Goal: Task Accomplishment & Management: Complete application form

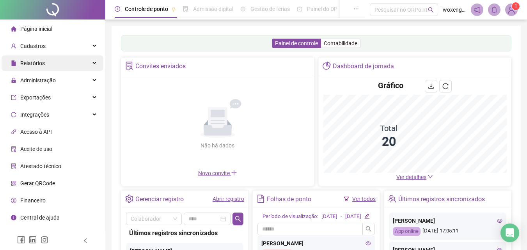
click at [59, 64] on div "Relatórios" at bounding box center [53, 63] width 102 height 16
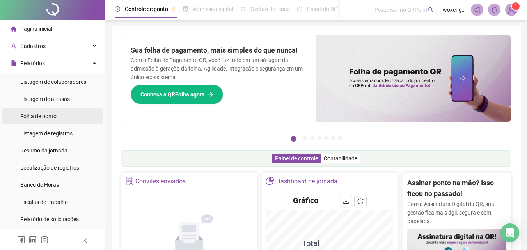
click at [41, 112] on div "Folha de ponto" at bounding box center [38, 116] width 36 height 16
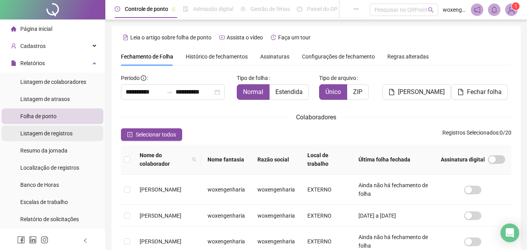
scroll to position [35, 0]
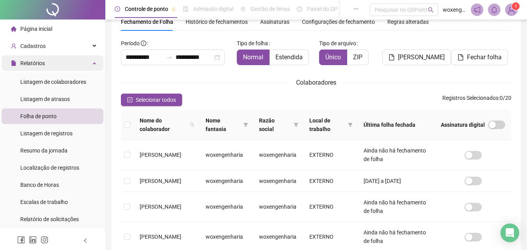
click at [78, 63] on div "Relatórios" at bounding box center [53, 63] width 102 height 16
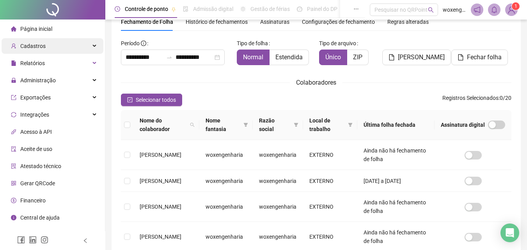
click at [83, 51] on div "Cadastros" at bounding box center [53, 46] width 102 height 16
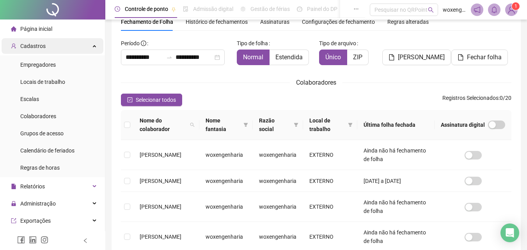
click at [82, 46] on div "Cadastros" at bounding box center [53, 46] width 102 height 16
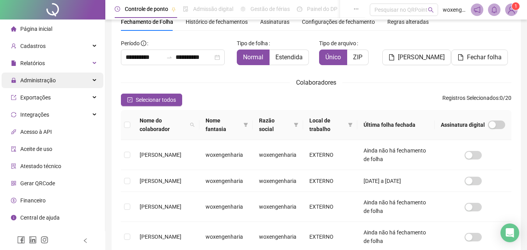
click at [94, 77] on div "Administração" at bounding box center [53, 81] width 102 height 16
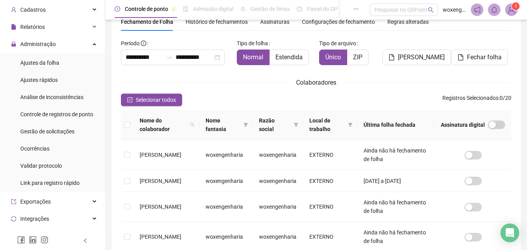
scroll to position [43, 0]
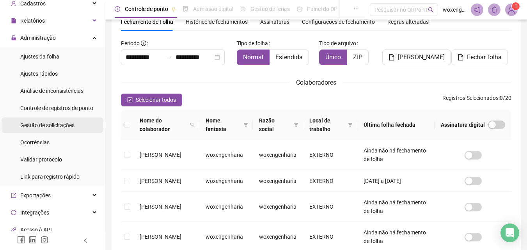
click at [64, 126] on span "Gestão de solicitações" at bounding box center [47, 125] width 54 height 6
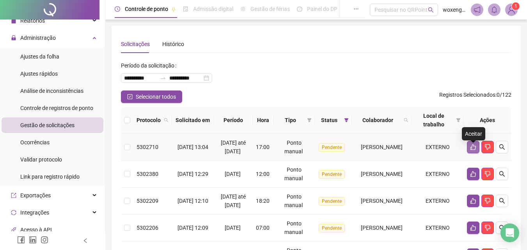
click at [474, 150] on icon "like" at bounding box center [472, 147] width 5 height 6
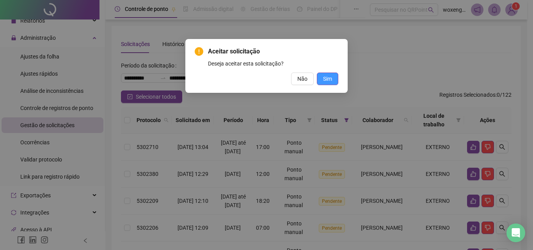
click at [330, 82] on span "Sim" at bounding box center [327, 79] width 9 height 9
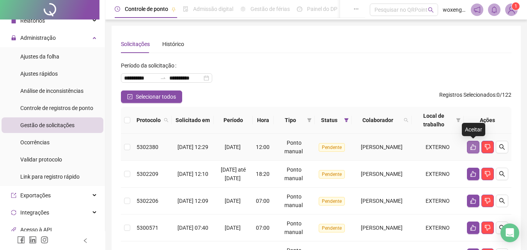
click at [474, 145] on icon "like" at bounding box center [473, 147] width 6 height 6
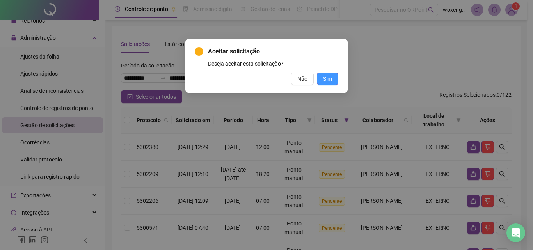
click at [327, 81] on span "Sim" at bounding box center [327, 79] width 9 height 9
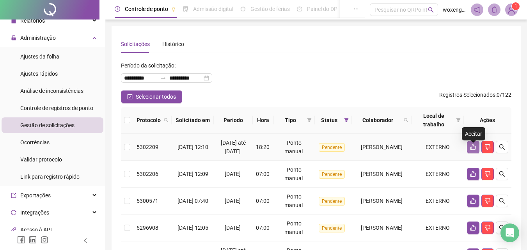
click at [472, 150] on icon "like" at bounding box center [473, 147] width 6 height 6
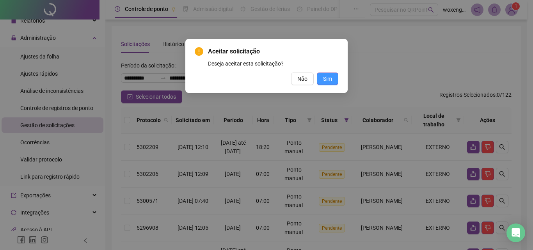
click at [327, 80] on span "Sim" at bounding box center [327, 79] width 9 height 9
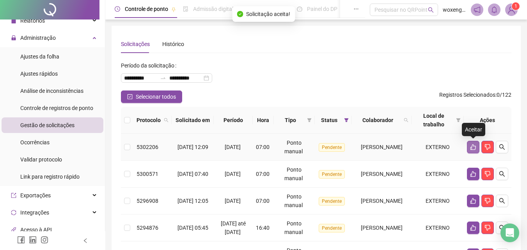
click at [470, 146] on icon "like" at bounding box center [473, 147] width 6 height 6
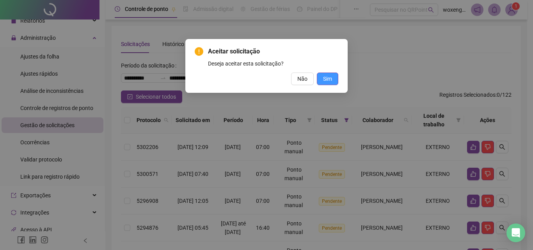
click at [328, 80] on span "Sim" at bounding box center [327, 79] width 9 height 9
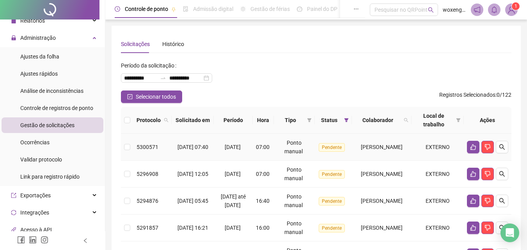
click at [368, 142] on td "[PERSON_NAME]" at bounding box center [382, 147] width 60 height 27
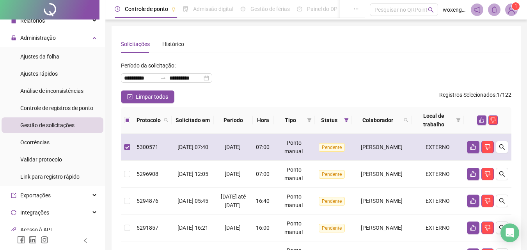
click at [368, 142] on td "[PERSON_NAME]" at bounding box center [382, 147] width 60 height 27
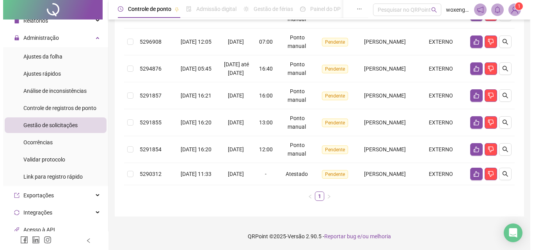
scroll to position [144, 0]
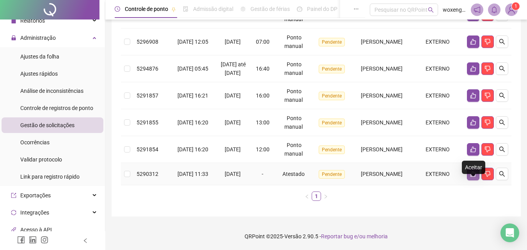
click at [473, 174] on icon "like" at bounding box center [473, 174] width 6 height 6
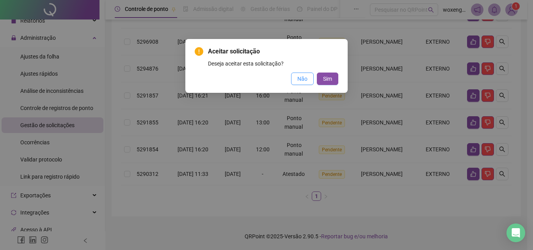
click at [306, 80] on span "Não" at bounding box center [302, 79] width 10 height 9
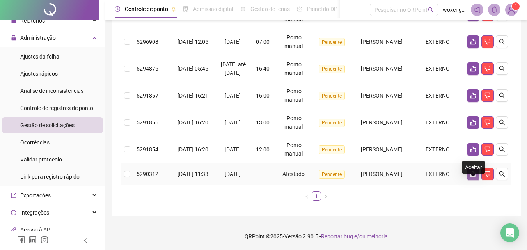
click at [475, 172] on icon "like" at bounding box center [472, 174] width 5 height 6
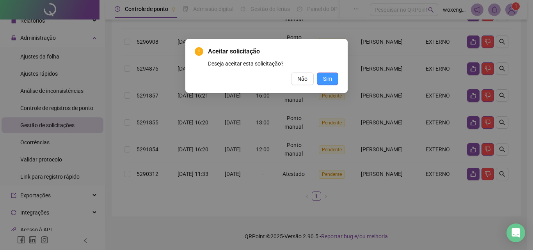
click at [328, 82] on span "Sim" at bounding box center [327, 79] width 9 height 9
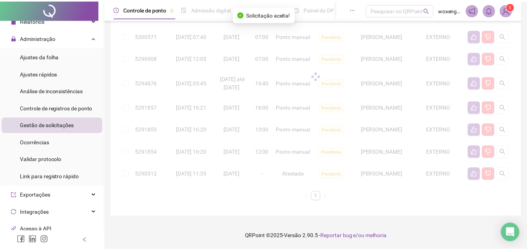
scroll to position [119, 0]
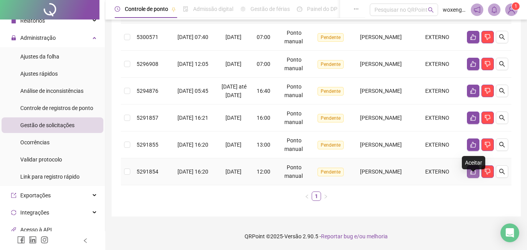
click at [471, 168] on button "button" at bounding box center [473, 171] width 12 height 12
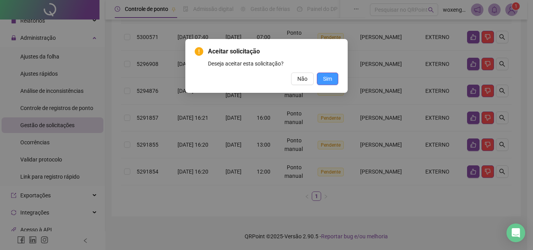
click at [328, 80] on span "Sim" at bounding box center [327, 79] width 9 height 9
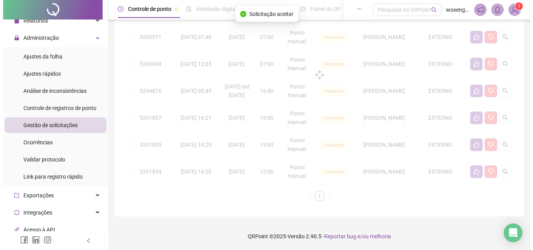
scroll to position [92, 0]
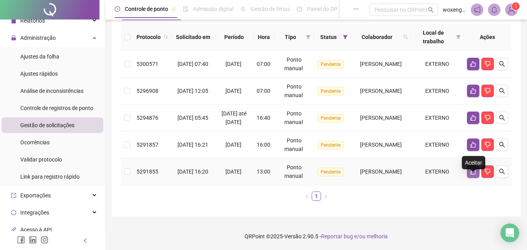
click at [474, 172] on icon "like" at bounding box center [473, 172] width 6 height 6
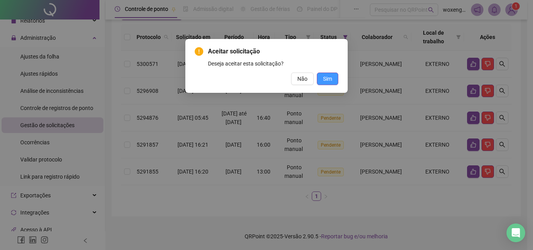
click at [330, 80] on span "Sim" at bounding box center [327, 79] width 9 height 9
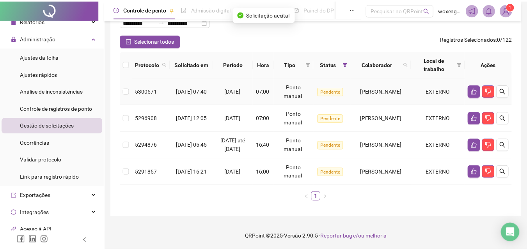
scroll to position [65, 0]
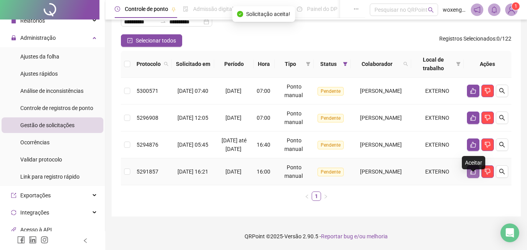
click at [475, 171] on icon "like" at bounding box center [472, 172] width 5 height 6
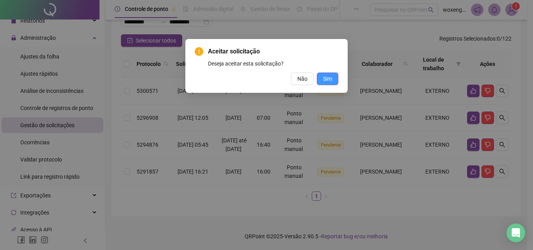
click at [334, 80] on button "Sim" at bounding box center [327, 79] width 21 height 12
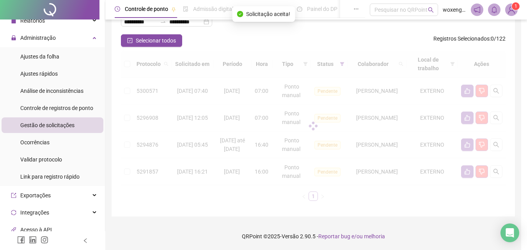
scroll to position [38, 0]
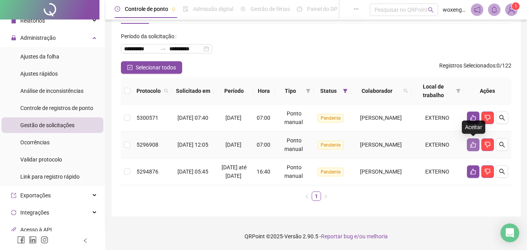
click at [472, 142] on icon "like" at bounding box center [473, 145] width 6 height 6
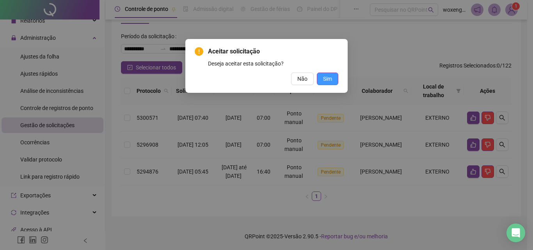
click at [331, 82] on span "Sim" at bounding box center [327, 79] width 9 height 9
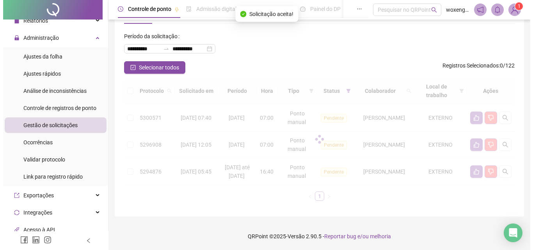
scroll to position [11, 0]
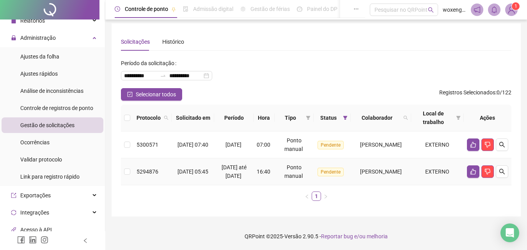
click at [198, 177] on td "[DATE] 05:45" at bounding box center [193, 171] width 43 height 27
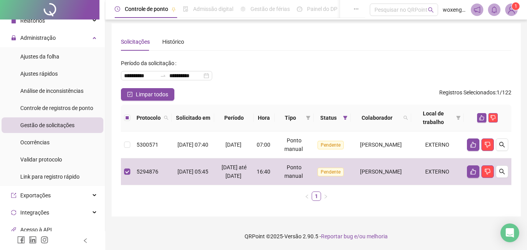
click at [306, 67] on div "**********" at bounding box center [316, 72] width 391 height 31
click at [280, 57] on div "**********" at bounding box center [316, 72] width 391 height 31
click at [45, 56] on span "Ajustes da folha" at bounding box center [39, 56] width 39 height 6
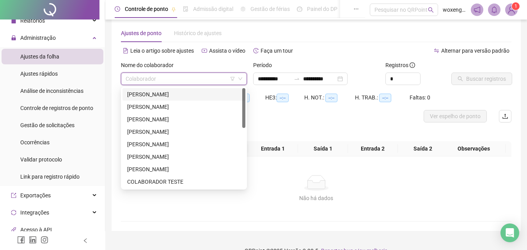
click at [157, 81] on input "search" at bounding box center [181, 79] width 110 height 12
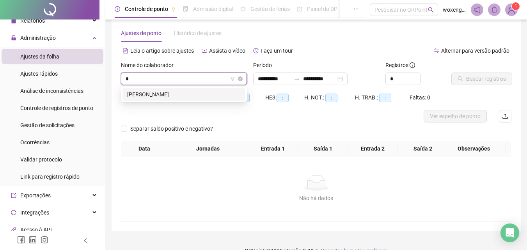
type input "**"
click at [169, 91] on div "[PERSON_NAME]" at bounding box center [184, 94] width 114 height 9
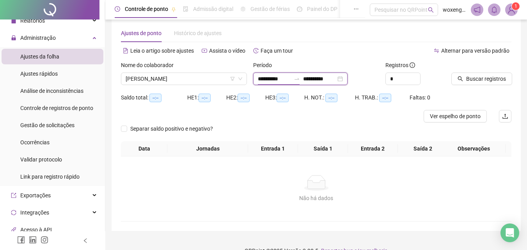
click at [261, 76] on input "**********" at bounding box center [274, 79] width 33 height 9
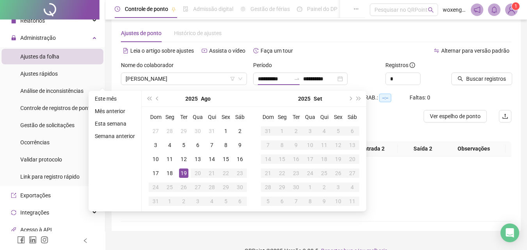
type input "**********"
click at [469, 72] on div at bounding box center [471, 67] width 41 height 12
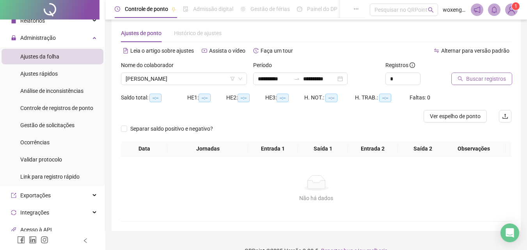
click at [474, 78] on span "Buscar registros" at bounding box center [486, 79] width 40 height 9
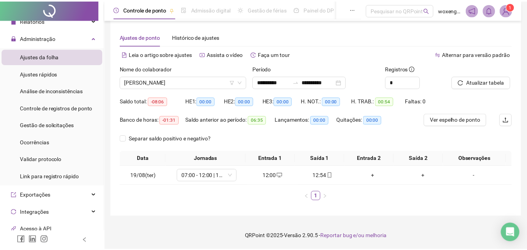
scroll to position [7, 0]
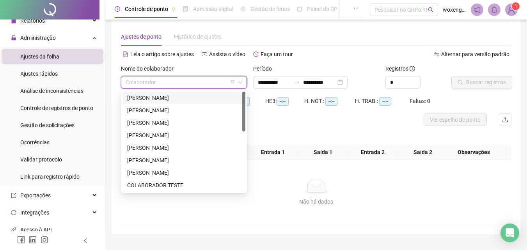
click at [217, 81] on input "search" at bounding box center [181, 82] width 110 height 12
type input "***"
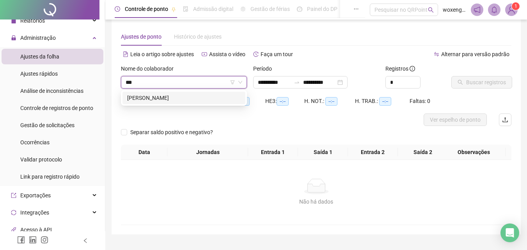
click at [206, 96] on div "[PERSON_NAME]" at bounding box center [184, 98] width 114 height 9
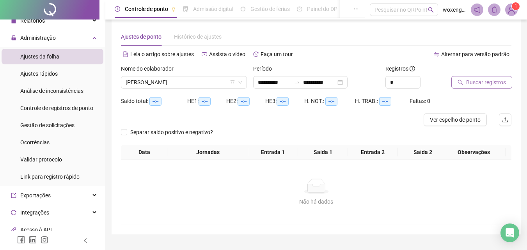
click at [470, 82] on span "Buscar registros" at bounding box center [486, 82] width 40 height 9
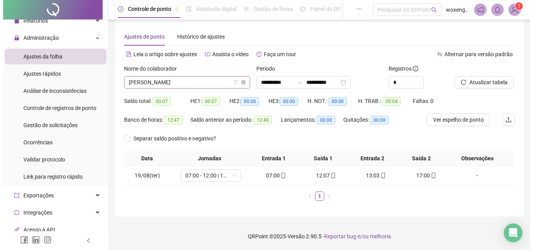
scroll to position [100, 0]
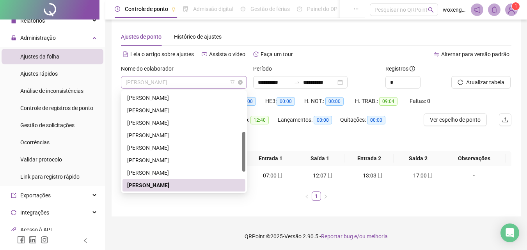
click at [222, 81] on span "[PERSON_NAME]" at bounding box center [184, 82] width 117 height 12
click at [185, 143] on div "[PERSON_NAME]" at bounding box center [184, 148] width 123 height 12
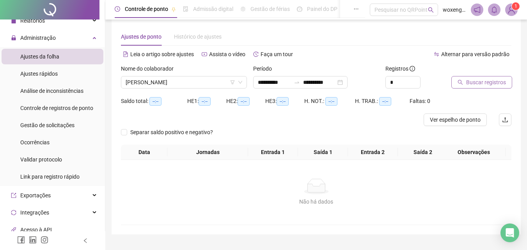
click at [471, 81] on span "Buscar registros" at bounding box center [486, 82] width 40 height 9
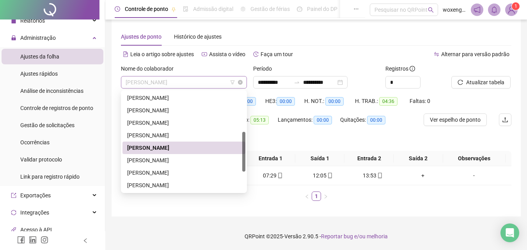
click at [244, 83] on div "[PERSON_NAME]" at bounding box center [184, 82] width 126 height 12
click at [190, 165] on div "[PERSON_NAME]" at bounding box center [184, 160] width 123 height 12
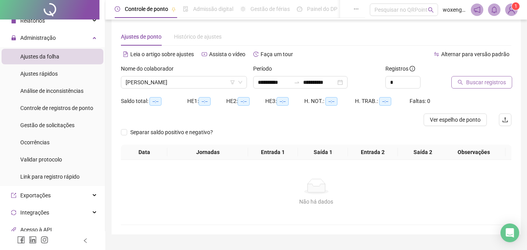
click at [474, 77] on button "Buscar registros" at bounding box center [481, 82] width 61 height 12
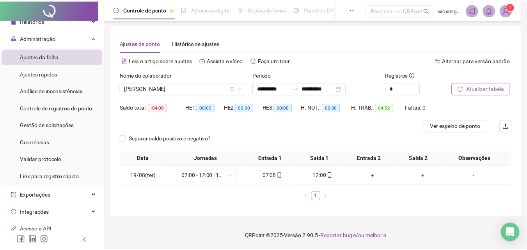
scroll to position [1, 0]
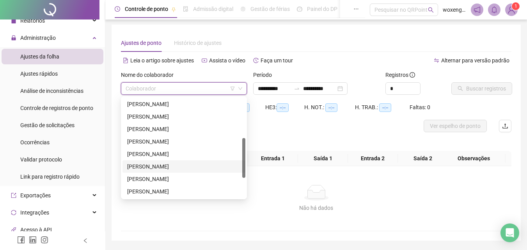
click at [208, 88] on input "search" at bounding box center [181, 89] width 110 height 12
click at [188, 177] on div "[PERSON_NAME]" at bounding box center [184, 179] width 114 height 9
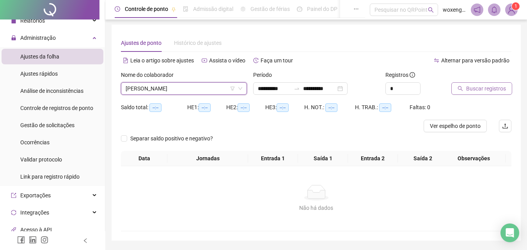
click at [470, 90] on span "Buscar registros" at bounding box center [486, 88] width 40 height 9
click at [221, 88] on input "search" at bounding box center [181, 89] width 110 height 12
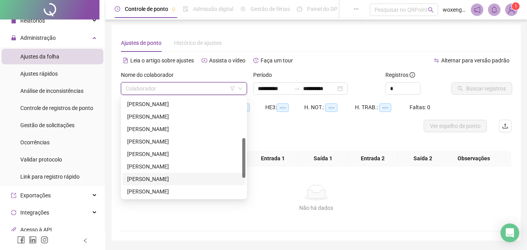
type input "*"
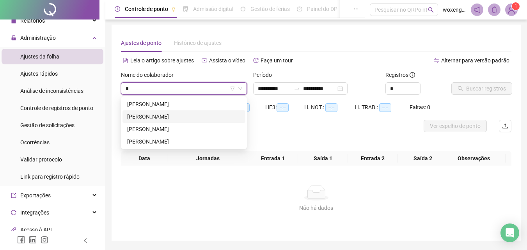
click at [172, 115] on div "[PERSON_NAME]" at bounding box center [184, 116] width 114 height 9
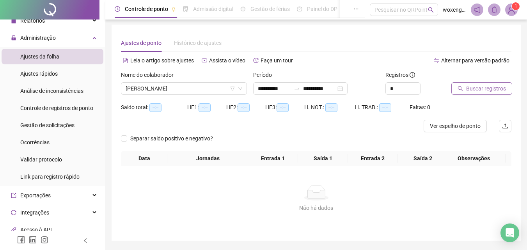
click at [467, 89] on span "Buscar registros" at bounding box center [486, 88] width 40 height 9
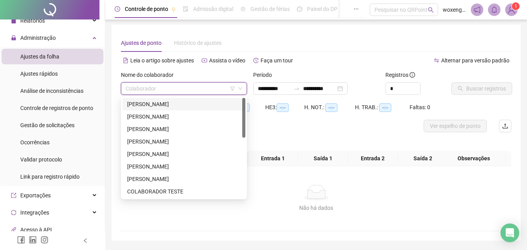
click at [204, 90] on input "search" at bounding box center [181, 89] width 110 height 12
type input "**"
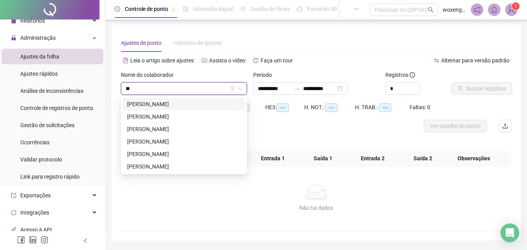
click at [181, 99] on div "[PERSON_NAME]" at bounding box center [184, 104] width 123 height 12
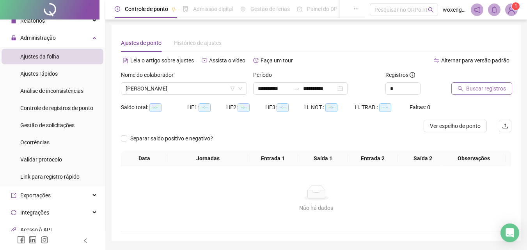
click at [465, 89] on button "Buscar registros" at bounding box center [481, 88] width 61 height 12
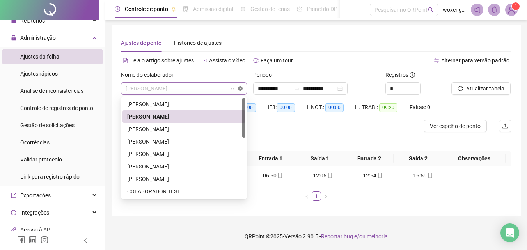
click at [241, 88] on div "[PERSON_NAME]" at bounding box center [184, 88] width 126 height 12
click at [178, 176] on div "[PERSON_NAME]" at bounding box center [184, 179] width 114 height 9
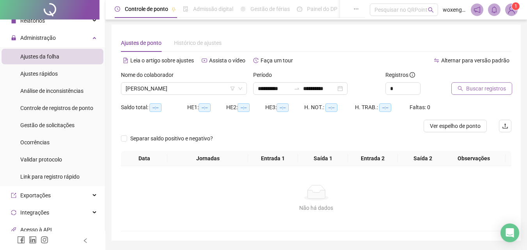
click at [468, 90] on span "Buscar registros" at bounding box center [486, 88] width 40 height 9
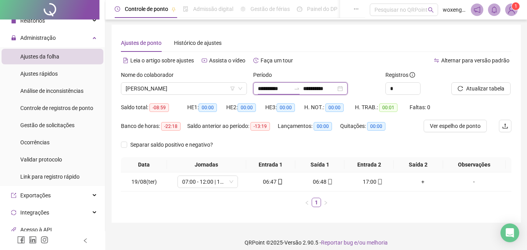
click at [261, 89] on input "**********" at bounding box center [274, 88] width 33 height 9
click at [261, 87] on input "**********" at bounding box center [274, 88] width 33 height 9
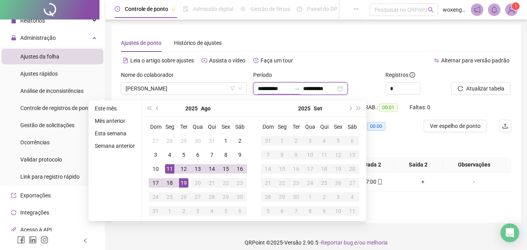
type input "**********"
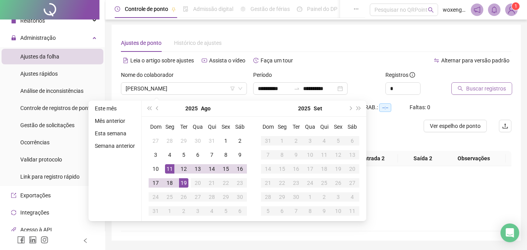
click at [474, 92] on span "Buscar registros" at bounding box center [486, 88] width 40 height 9
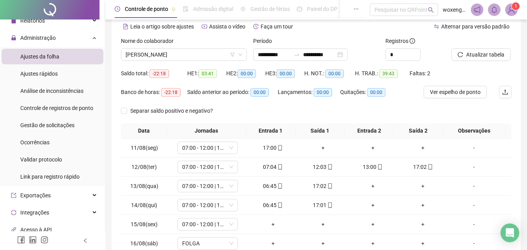
scroll to position [31, 0]
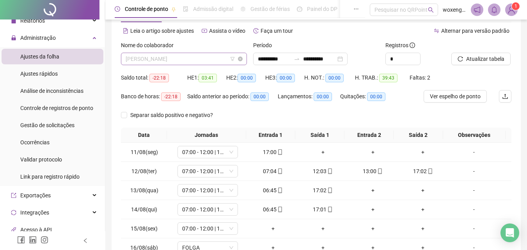
click at [243, 58] on div "[PERSON_NAME]" at bounding box center [184, 59] width 126 height 12
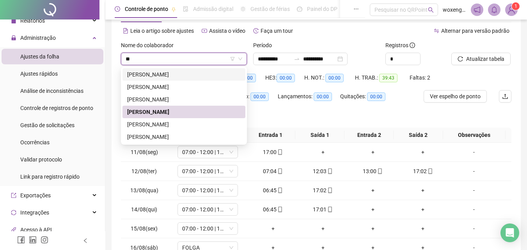
type input "*"
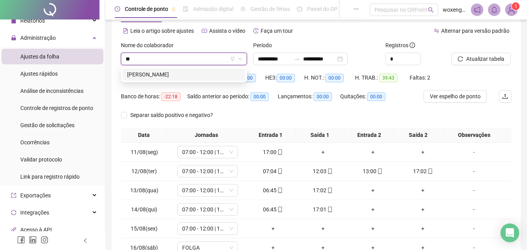
type input "***"
click at [194, 68] on div "[PERSON_NAME]" at bounding box center [184, 74] width 123 height 12
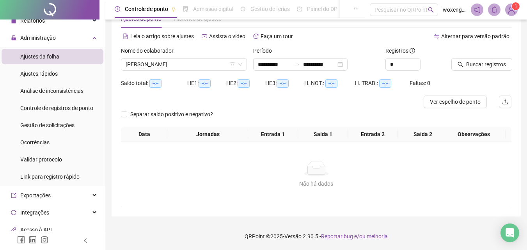
click at [456, 58] on div at bounding box center [471, 52] width 41 height 12
click at [465, 62] on button "Buscar registros" at bounding box center [481, 64] width 61 height 12
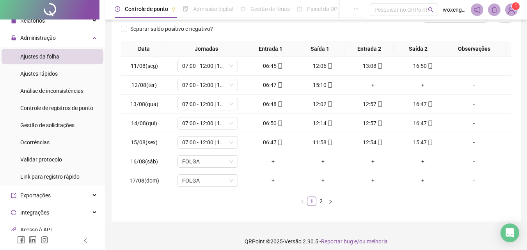
scroll to position [116, 0]
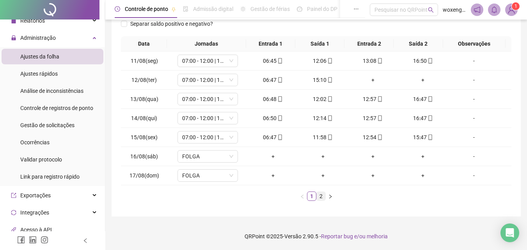
click at [322, 196] on link "2" at bounding box center [321, 196] width 9 height 9
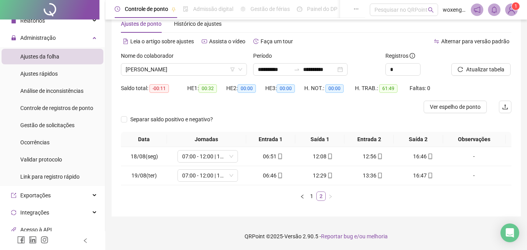
scroll to position [20, 0]
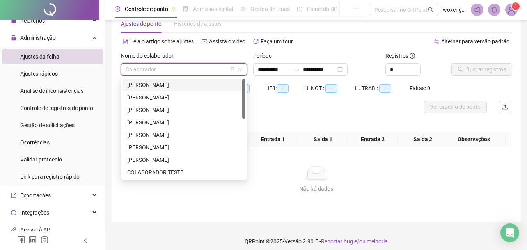
click at [211, 66] on input "search" at bounding box center [181, 70] width 110 height 12
type input "**"
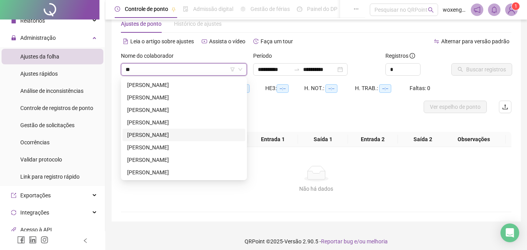
click at [164, 133] on div "[PERSON_NAME]" at bounding box center [184, 135] width 114 height 9
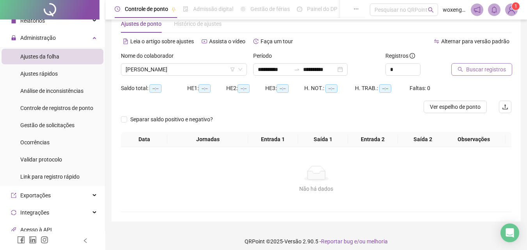
click at [471, 67] on span "Buscar registros" at bounding box center [486, 69] width 40 height 9
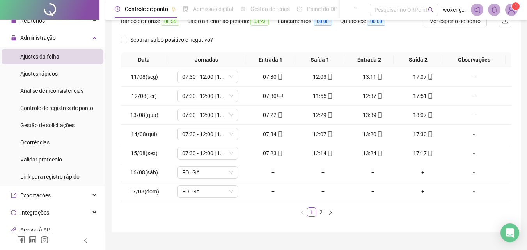
scroll to position [107, 0]
click at [322, 215] on link "2" at bounding box center [321, 212] width 9 height 9
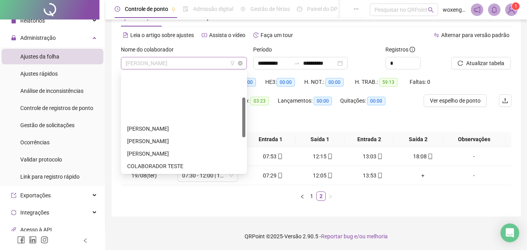
scroll to position [62, 0]
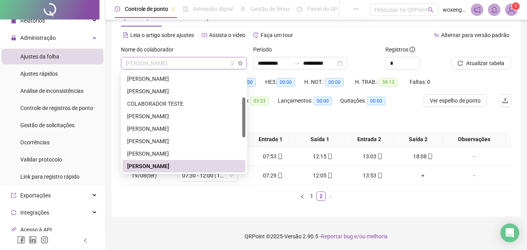
click at [224, 62] on span "[PERSON_NAME]" at bounding box center [184, 63] width 117 height 12
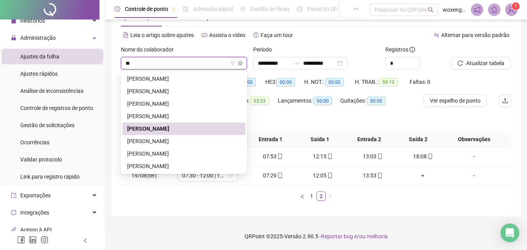
scroll to position [0, 0]
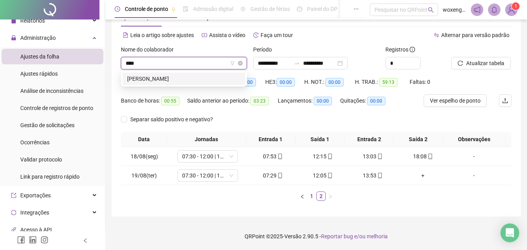
type input "*****"
click at [197, 76] on div "[PERSON_NAME]" at bounding box center [184, 79] width 114 height 9
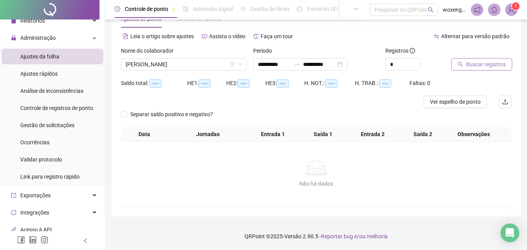
click at [482, 67] on span "Buscar registros" at bounding box center [486, 64] width 40 height 9
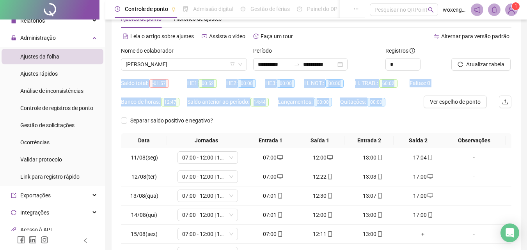
drag, startPoint x: 527, startPoint y: 68, endPoint x: 532, endPoint y: 104, distance: 36.6
click at [527, 104] on html "**********" at bounding box center [263, 100] width 527 height 250
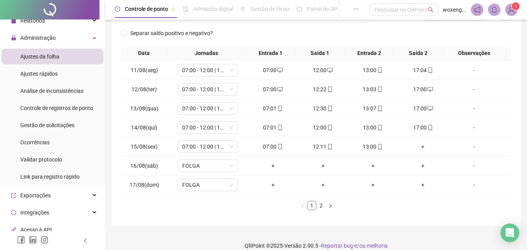
scroll to position [112, 0]
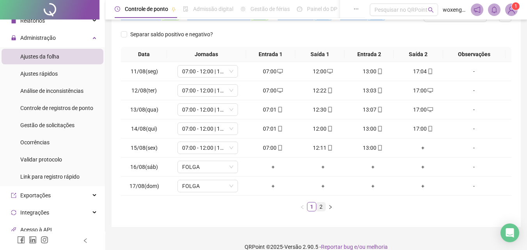
click at [321, 204] on link "2" at bounding box center [321, 206] width 9 height 9
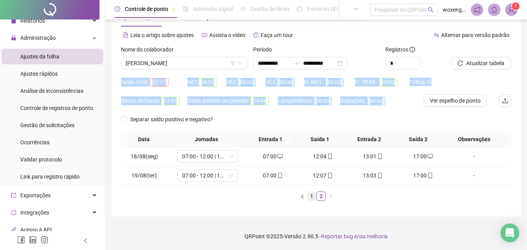
click at [310, 197] on link "1" at bounding box center [311, 196] width 9 height 9
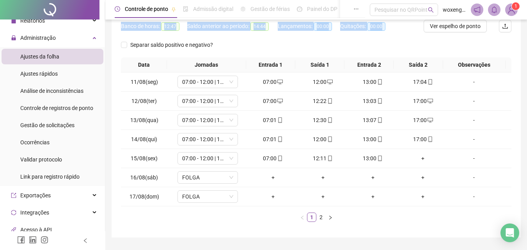
scroll to position [100, 0]
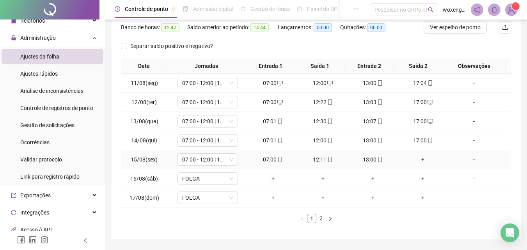
click at [416, 160] on div "+" at bounding box center [423, 159] width 44 height 9
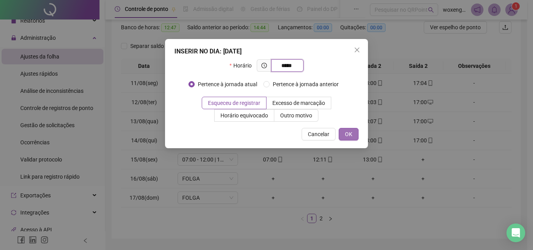
type input "*****"
click at [343, 134] on button "OK" at bounding box center [349, 134] width 20 height 12
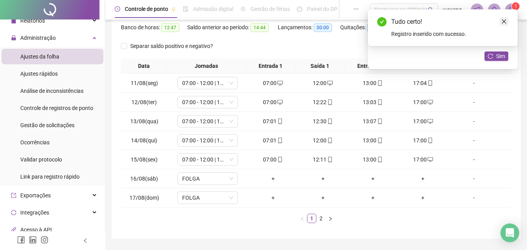
click at [503, 22] on icon "close" at bounding box center [503, 21] width 5 height 5
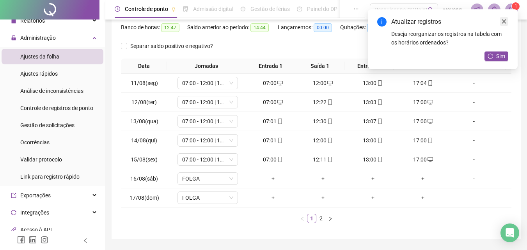
click at [504, 23] on icon "close" at bounding box center [503, 21] width 5 height 5
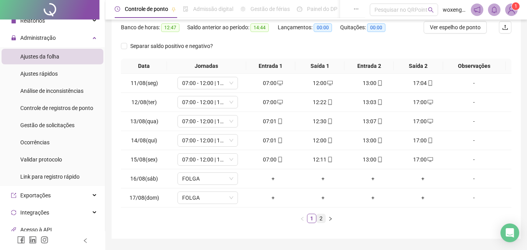
click at [323, 217] on link "2" at bounding box center [321, 218] width 9 height 9
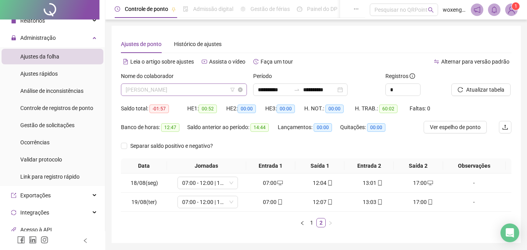
click at [209, 89] on span "[PERSON_NAME]" at bounding box center [184, 90] width 117 height 12
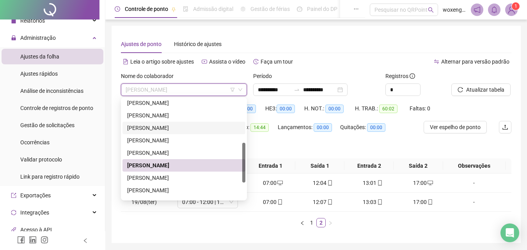
scroll to position [150, 0]
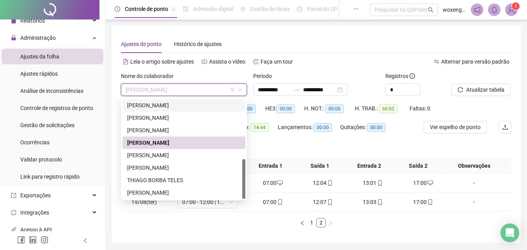
drag, startPoint x: 244, startPoint y: 152, endPoint x: 245, endPoint y: 173, distance: 21.5
click at [245, 173] on div "265900 275184 294857 [PERSON_NAME] [PERSON_NAME]" at bounding box center [184, 149] width 126 height 103
click at [177, 169] on div "[PERSON_NAME]" at bounding box center [184, 167] width 114 height 9
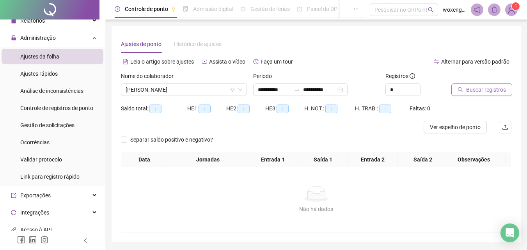
click at [468, 90] on span "Buscar registros" at bounding box center [486, 89] width 40 height 9
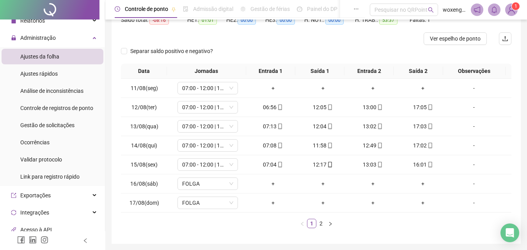
scroll to position [116, 0]
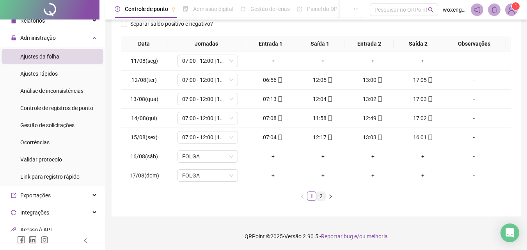
click at [320, 195] on link "2" at bounding box center [321, 196] width 9 height 9
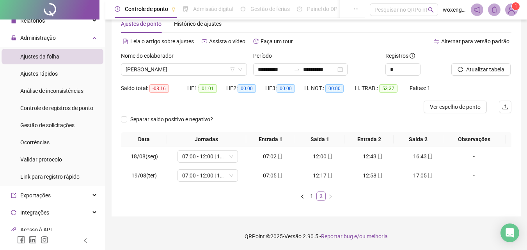
scroll to position [20, 0]
click at [226, 73] on span "[PERSON_NAME]" at bounding box center [184, 70] width 117 height 12
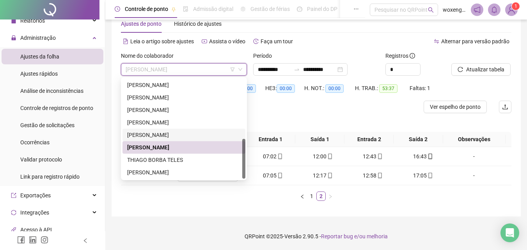
click at [187, 130] on div "[PERSON_NAME]" at bounding box center [184, 135] width 123 height 12
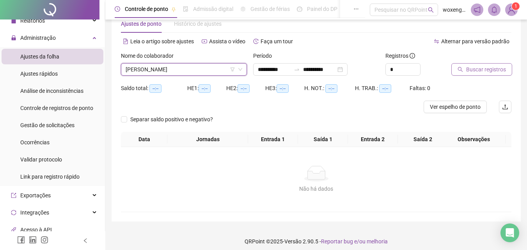
click at [472, 70] on span "Buscar registros" at bounding box center [486, 69] width 40 height 9
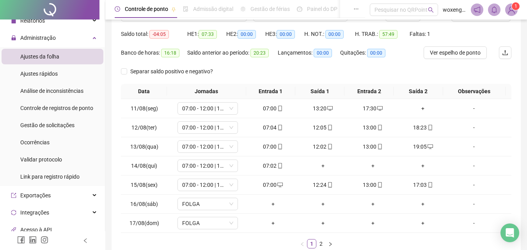
scroll to position [76, 0]
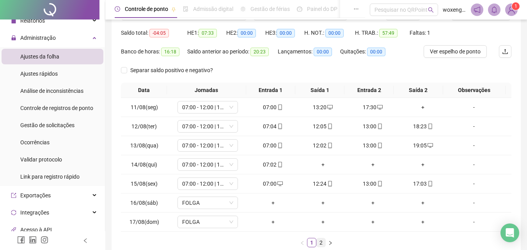
click at [321, 241] on link "2" at bounding box center [321, 242] width 9 height 9
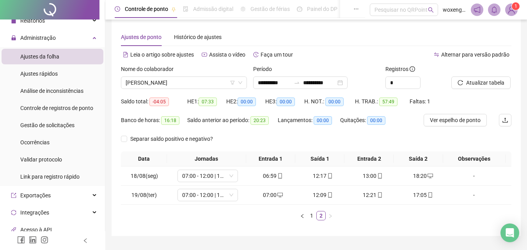
scroll to position [0, 0]
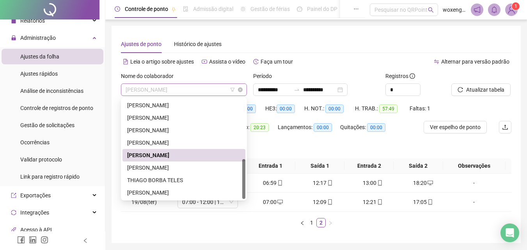
click at [228, 91] on span "[PERSON_NAME]" at bounding box center [184, 90] width 117 height 12
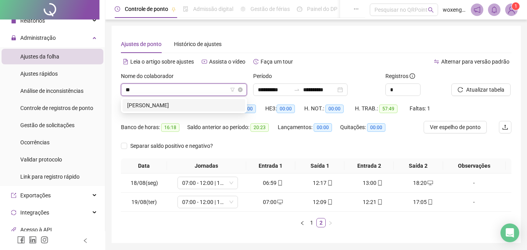
type input "***"
click at [188, 102] on div "[PERSON_NAME]" at bounding box center [184, 105] width 114 height 9
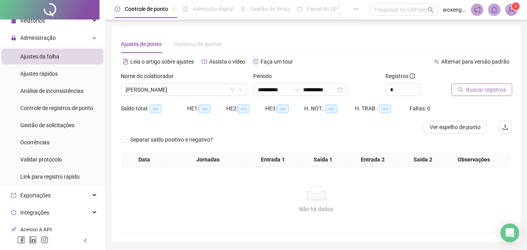
click at [471, 91] on span "Buscar registros" at bounding box center [486, 89] width 40 height 9
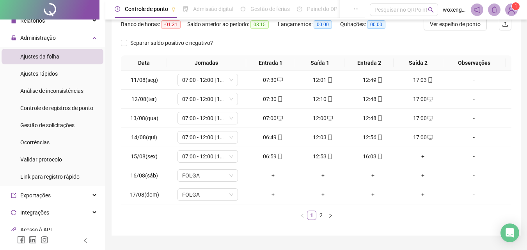
scroll to position [106, 0]
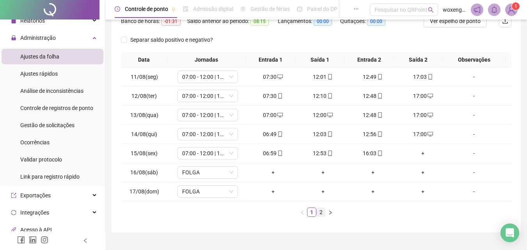
click at [324, 209] on link "2" at bounding box center [321, 212] width 9 height 9
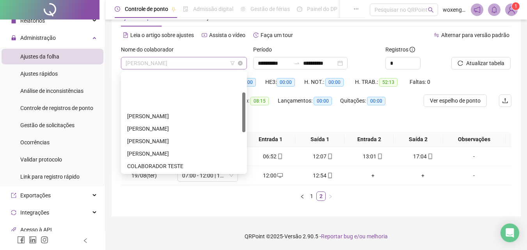
scroll to position [50, 0]
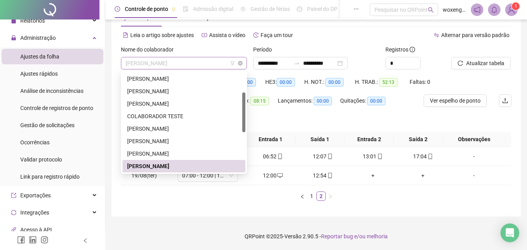
click at [244, 64] on div "[PERSON_NAME]" at bounding box center [184, 63] width 126 height 12
click at [181, 150] on div "[PERSON_NAME]" at bounding box center [184, 153] width 114 height 9
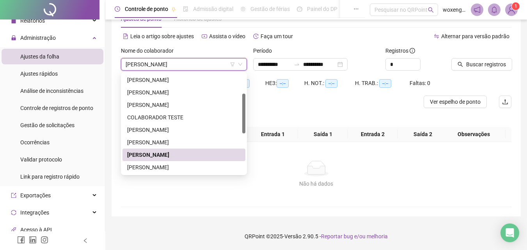
scroll to position [25, 0]
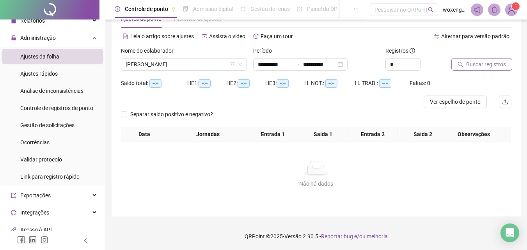
click at [470, 63] on span "Buscar registros" at bounding box center [486, 64] width 40 height 9
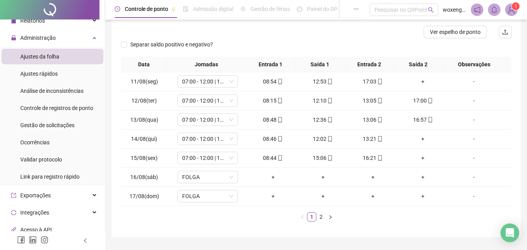
scroll to position [96, 0]
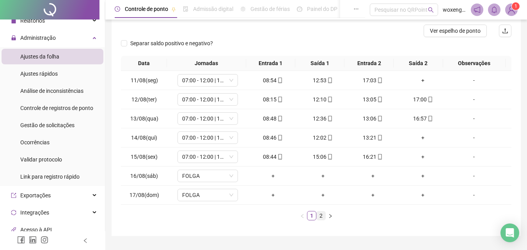
click at [323, 216] on link "2" at bounding box center [321, 215] width 9 height 9
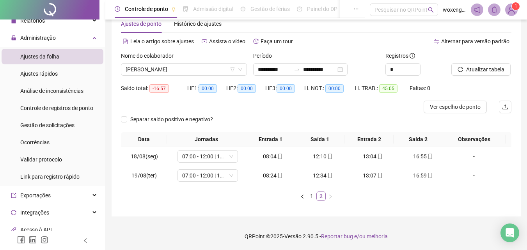
scroll to position [20, 0]
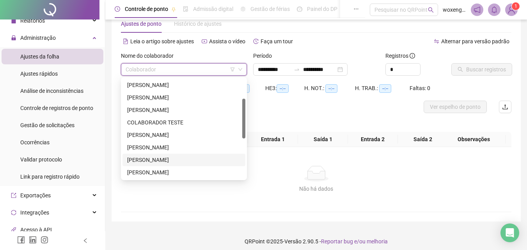
click at [206, 72] on input "search" at bounding box center [181, 70] width 110 height 12
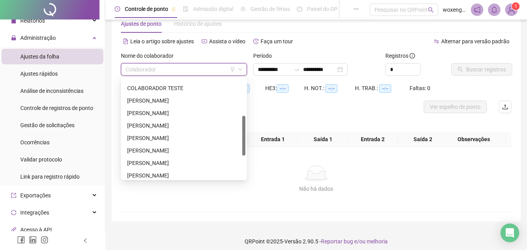
scroll to position [108, 0]
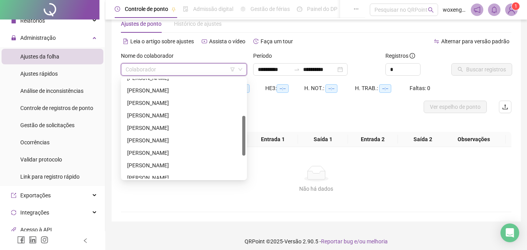
drag, startPoint x: 243, startPoint y: 107, endPoint x: 244, endPoint y: 130, distance: 23.0
click at [244, 130] on div at bounding box center [243, 136] width 3 height 40
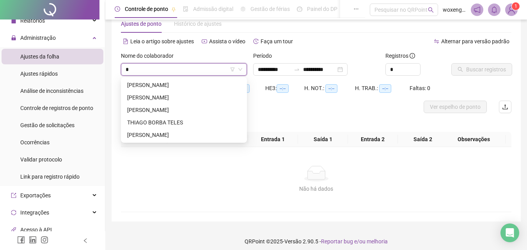
scroll to position [0, 0]
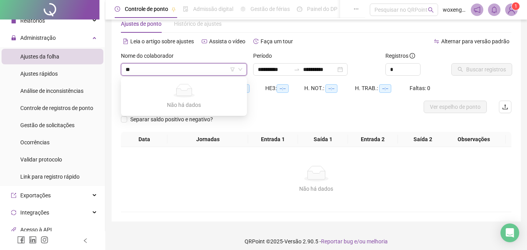
type input "*"
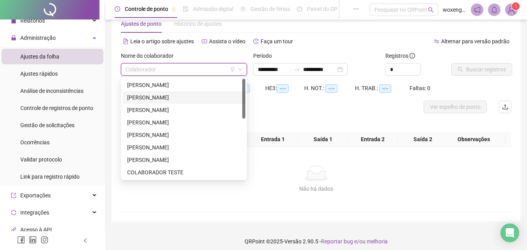
drag, startPoint x: 241, startPoint y: 94, endPoint x: 245, endPoint y: 101, distance: 8.0
click at [245, 101] on div "[PERSON_NAME] COLABORADOR TESTE [PERSON_NAME]" at bounding box center [184, 129] width 123 height 100
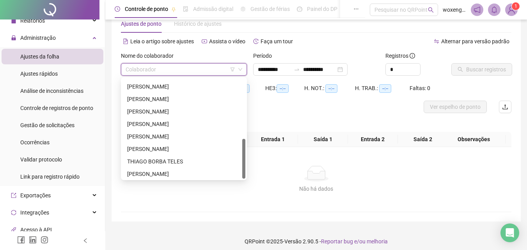
scroll to position [150, 0]
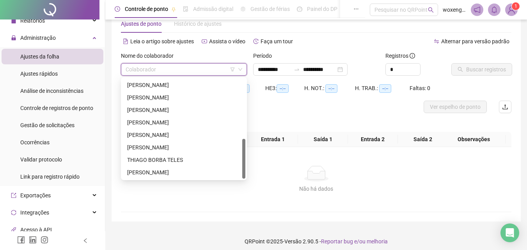
drag, startPoint x: 245, startPoint y: 101, endPoint x: 247, endPoint y: 165, distance: 64.4
click at [247, 165] on body "**********" at bounding box center [263, 105] width 527 height 250
drag, startPoint x: 244, startPoint y: 169, endPoint x: 243, endPoint y: 175, distance: 6.3
click at [243, 175] on div at bounding box center [243, 159] width 3 height 40
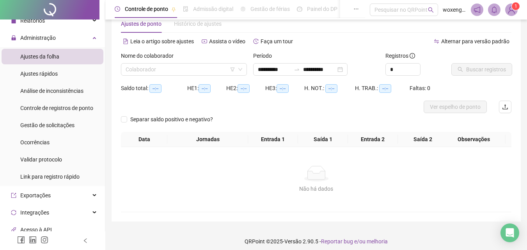
click at [174, 216] on div "**********" at bounding box center [316, 113] width 409 height 216
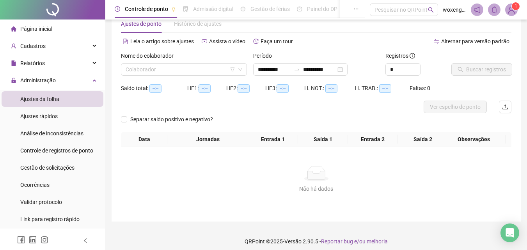
scroll to position [0, 0]
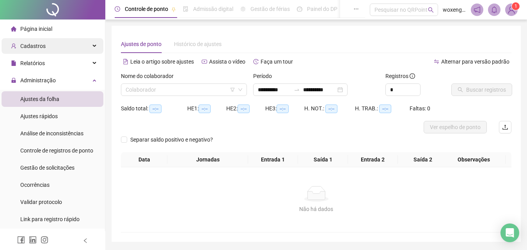
click at [62, 49] on div "Cadastros" at bounding box center [53, 46] width 102 height 16
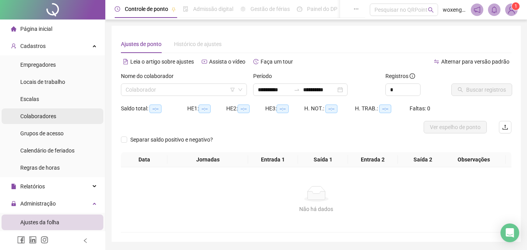
click at [39, 116] on span "Colaboradores" at bounding box center [38, 116] width 36 height 6
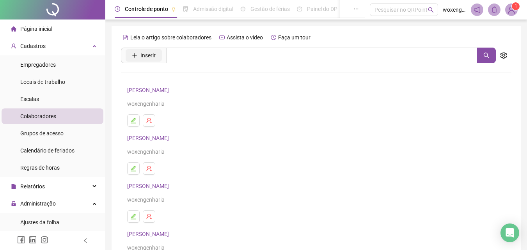
click at [156, 55] on button "Inserir" at bounding box center [144, 55] width 36 height 12
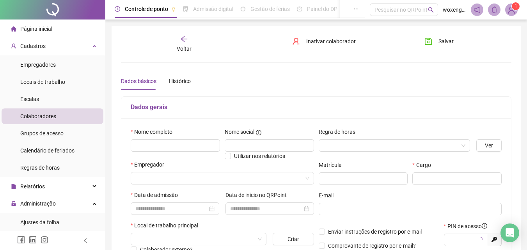
type input "*****"
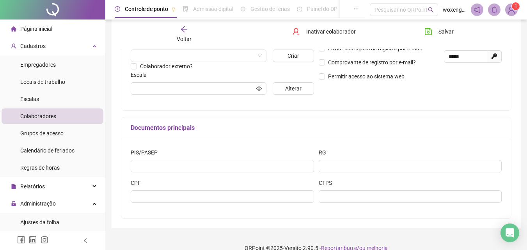
scroll to position [195, 0]
